Goal: Find specific page/section: Find specific page/section

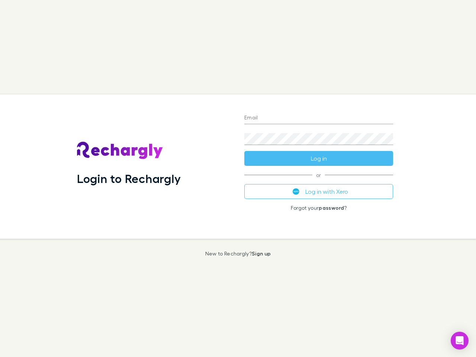
click at [238, 179] on div "Login to Rechargly" at bounding box center [154, 166] width 167 height 144
click at [319, 118] on input "Email" at bounding box center [318, 118] width 149 height 12
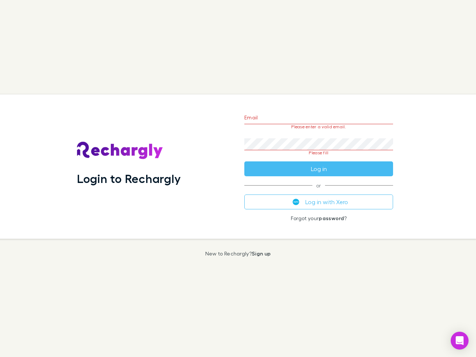
click at [319, 158] on form "Email Please enter a valid email. Password Please fill Log in" at bounding box center [318, 141] width 149 height 70
click at [319, 192] on div "Email Please enter a valid email. Password Please fill Log in or Log in with Xe…" at bounding box center [318, 166] width 161 height 144
click at [460, 341] on icon "Open Intercom Messenger" at bounding box center [460, 340] width 8 height 9
